Goal: Obtain resource: Obtain resource

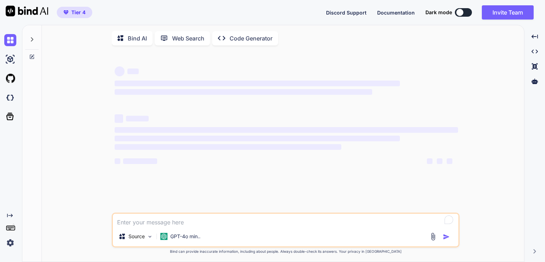
type textarea "x"
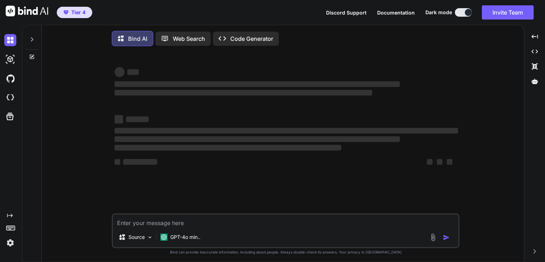
type textarea "x"
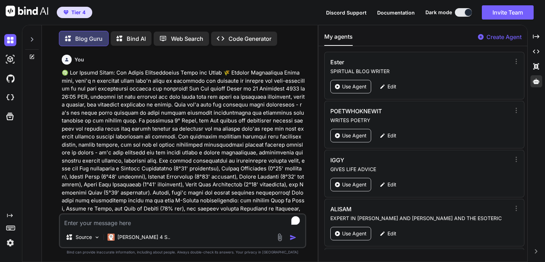
scroll to position [2312, 0]
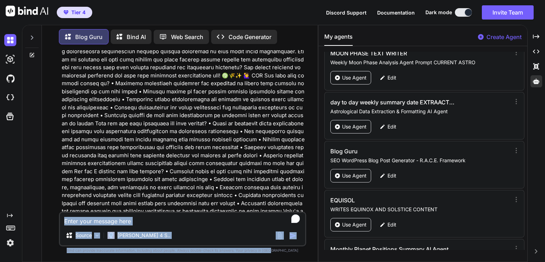
drag, startPoint x: 64, startPoint y: 144, endPoint x: 310, endPoint y: 251, distance: 268.9
click at [310, 251] on div "You Blog Guru 🎯 KEYWORDS Primary Transit Keyword: Sun Enters Virgo Secondary Tr…" at bounding box center [183, 156] width 270 height 212
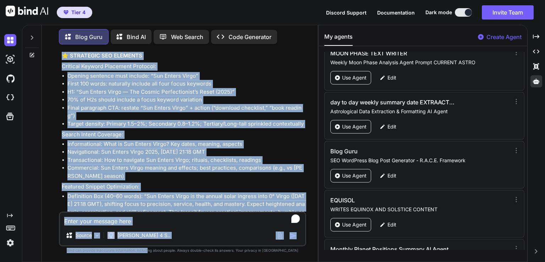
scroll to position [5152, 0]
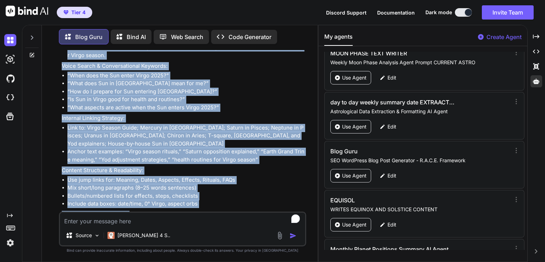
drag, startPoint x: 63, startPoint y: 142, endPoint x: 294, endPoint y: 199, distance: 237.2
copy div "🎯 LOREMIPS Dolorsi Ametcon Adipisc: Eli Seddoe Tempo Incididun Utlabor Etdolor:…"
